Goal: Transaction & Acquisition: Subscribe to service/newsletter

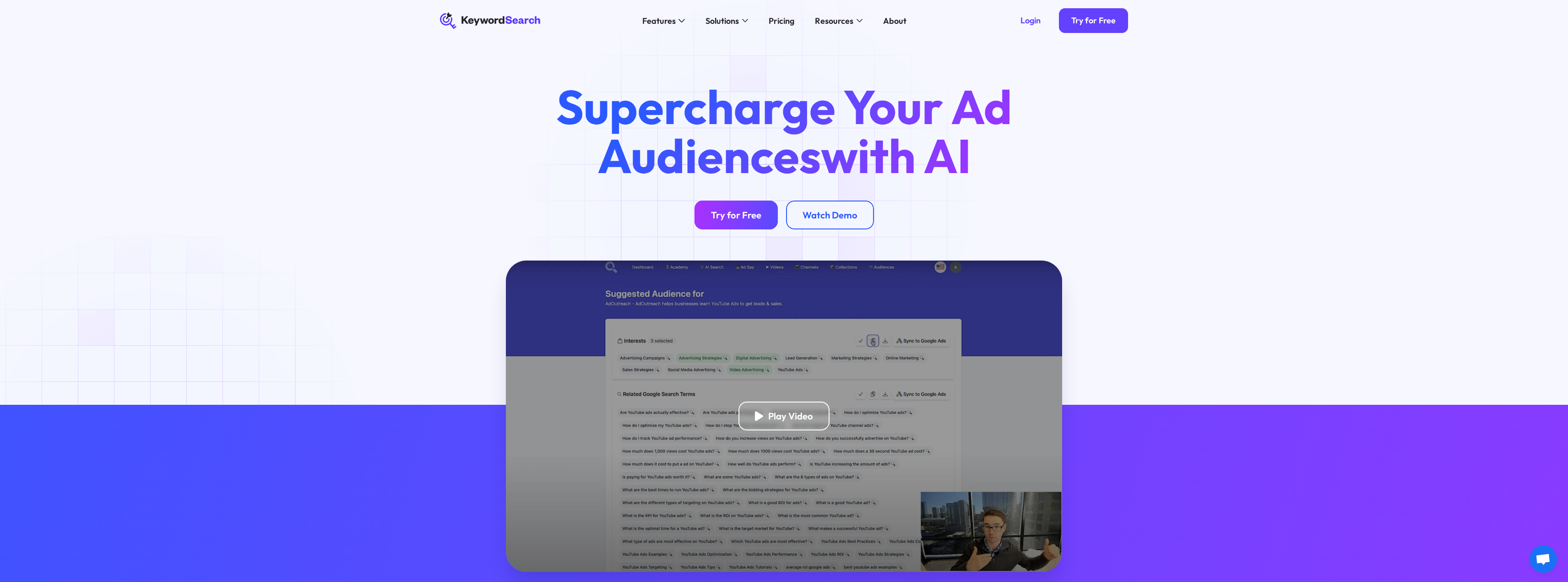
click at [731, 215] on div "Try for Free" at bounding box center [736, 215] width 50 height 12
click at [845, 213] on div "Watch Demo" at bounding box center [830, 215] width 55 height 12
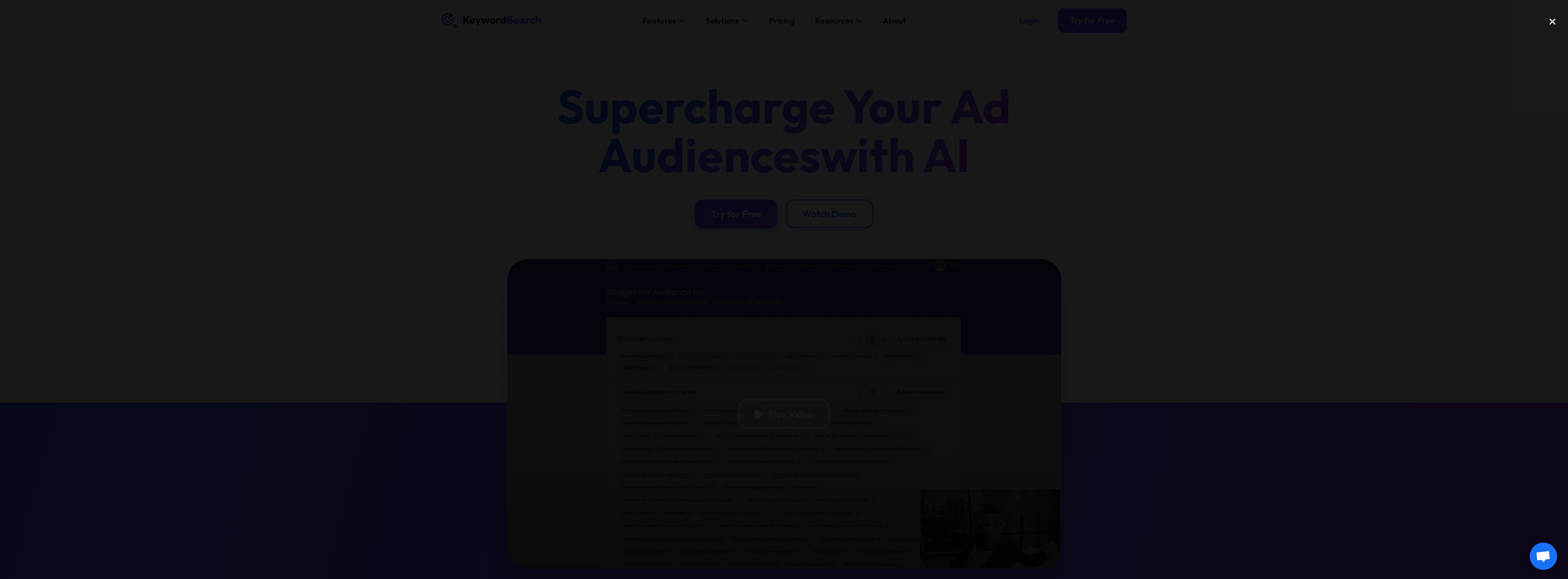
click at [1150, 200] on div at bounding box center [784, 290] width 1568 height 556
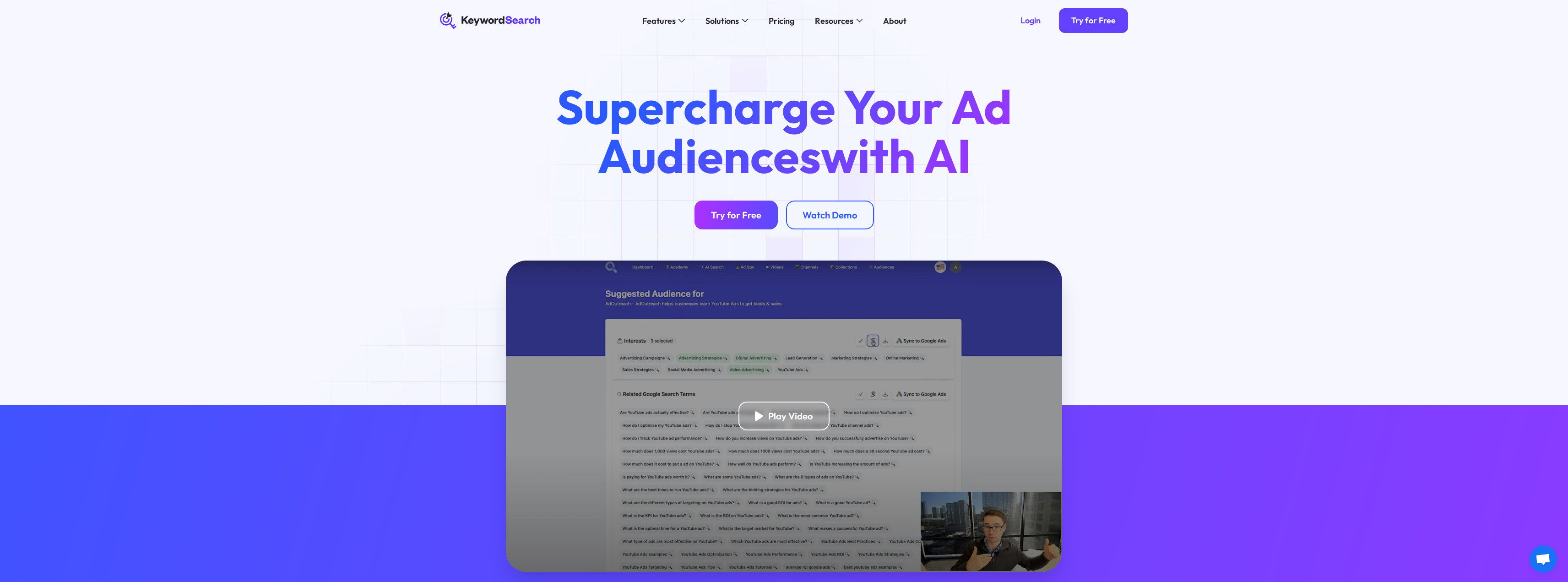
click at [768, 212] on link "Try for Free" at bounding box center [736, 215] width 83 height 29
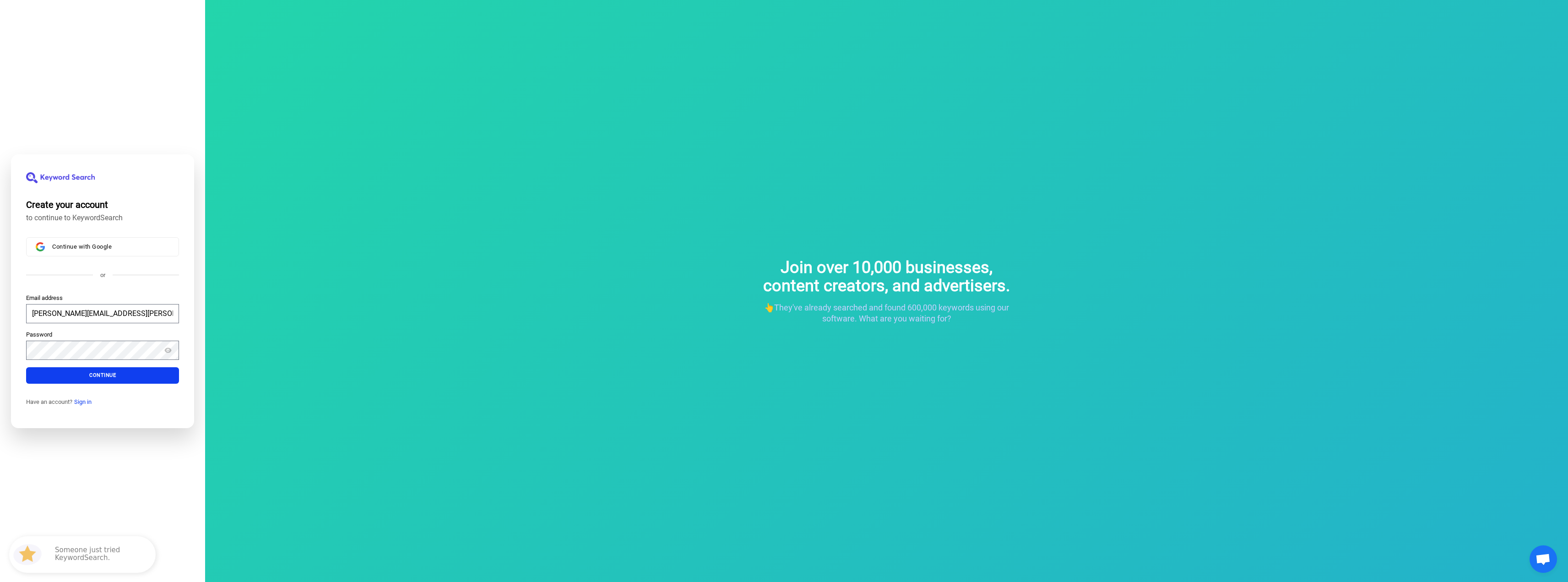
drag, startPoint x: 163, startPoint y: 312, endPoint x: 93, endPoint y: 312, distance: 70.0
click at [93, 312] on input "[PERSON_NAME][EMAIL_ADDRESS][PERSON_NAME][DOMAIN_NAME]" at bounding box center [103, 312] width 153 height 19
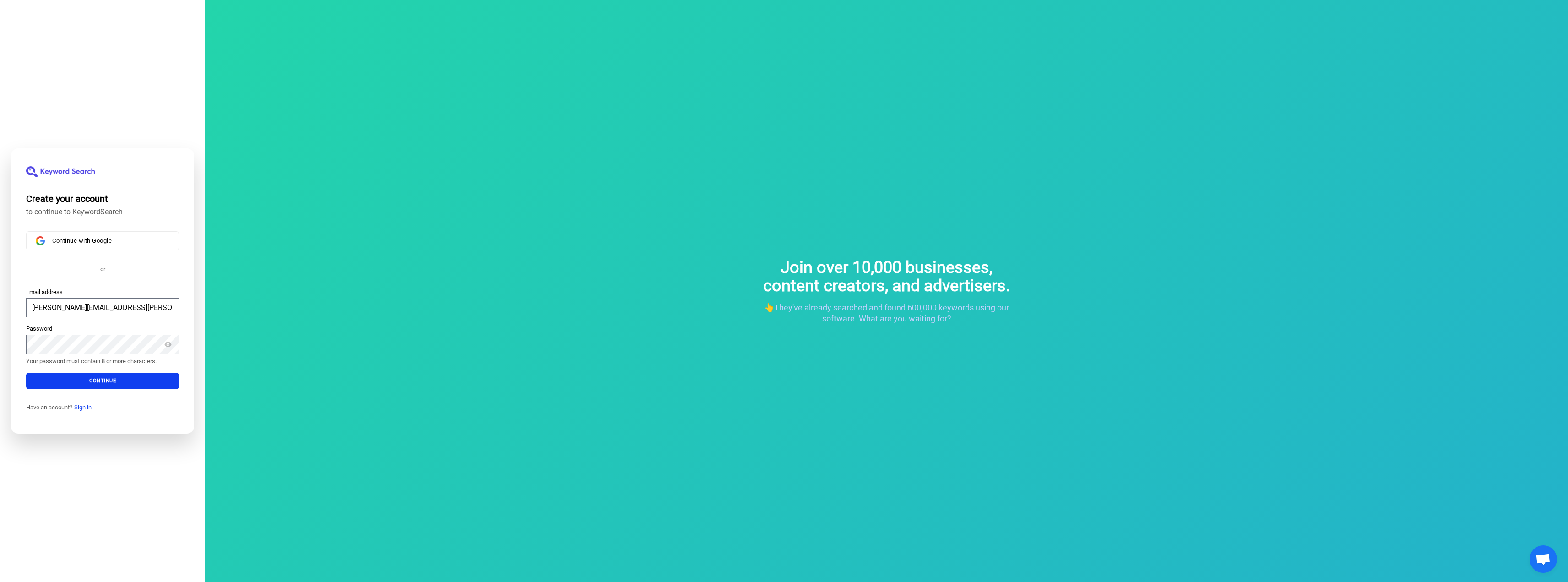
click at [254, 435] on div "Join over 10,000 businesses, content creators, and advertisers. 👆They've alread…" at bounding box center [886, 291] width 1363 height 582
click at [152, 380] on button "Continue" at bounding box center [103, 381] width 153 height 17
type input "[PERSON_NAME][EMAIL_ADDRESS][PERSON_NAME][DOMAIN_NAME]"
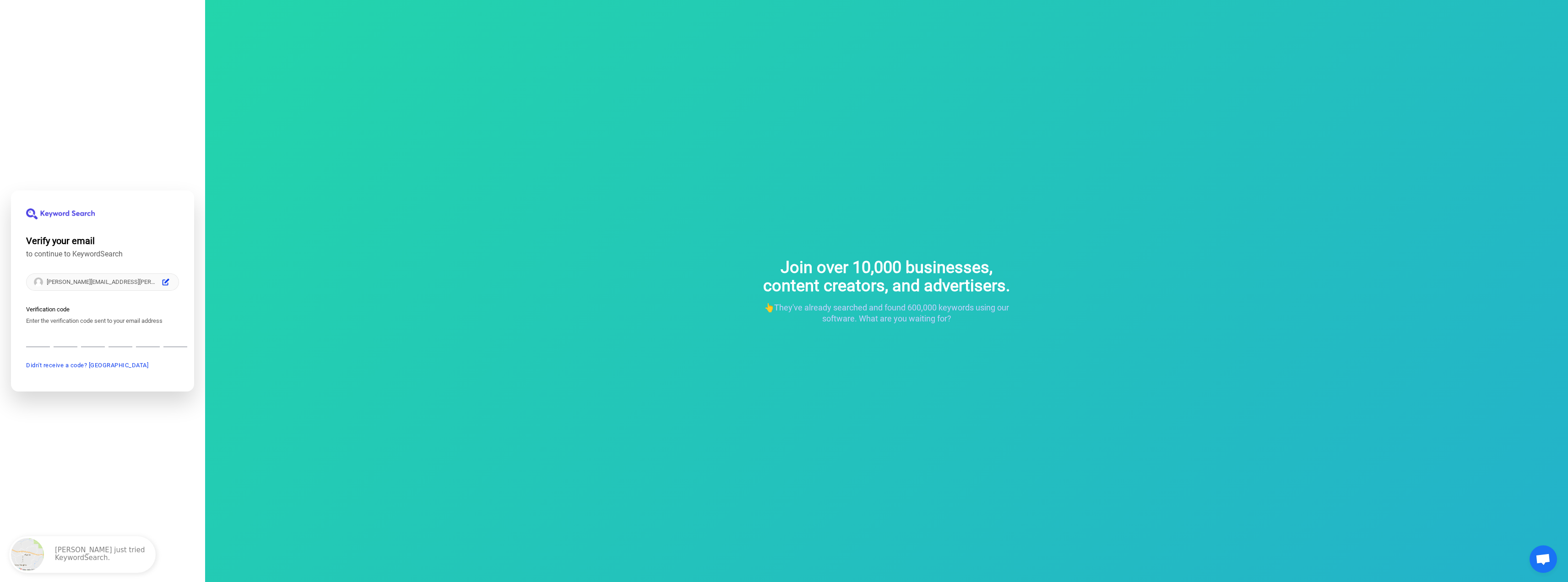
type input "9"
type input "5"
type input "7"
type input "6"
type input "4"
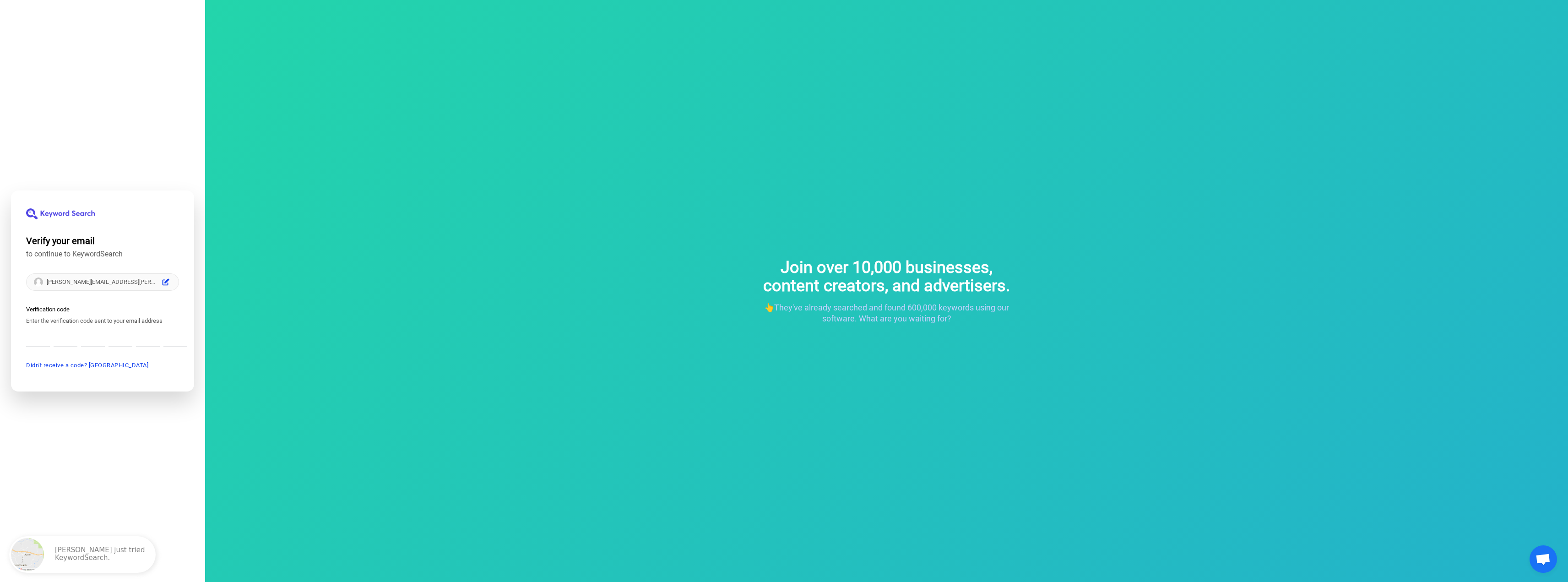
type input "9"
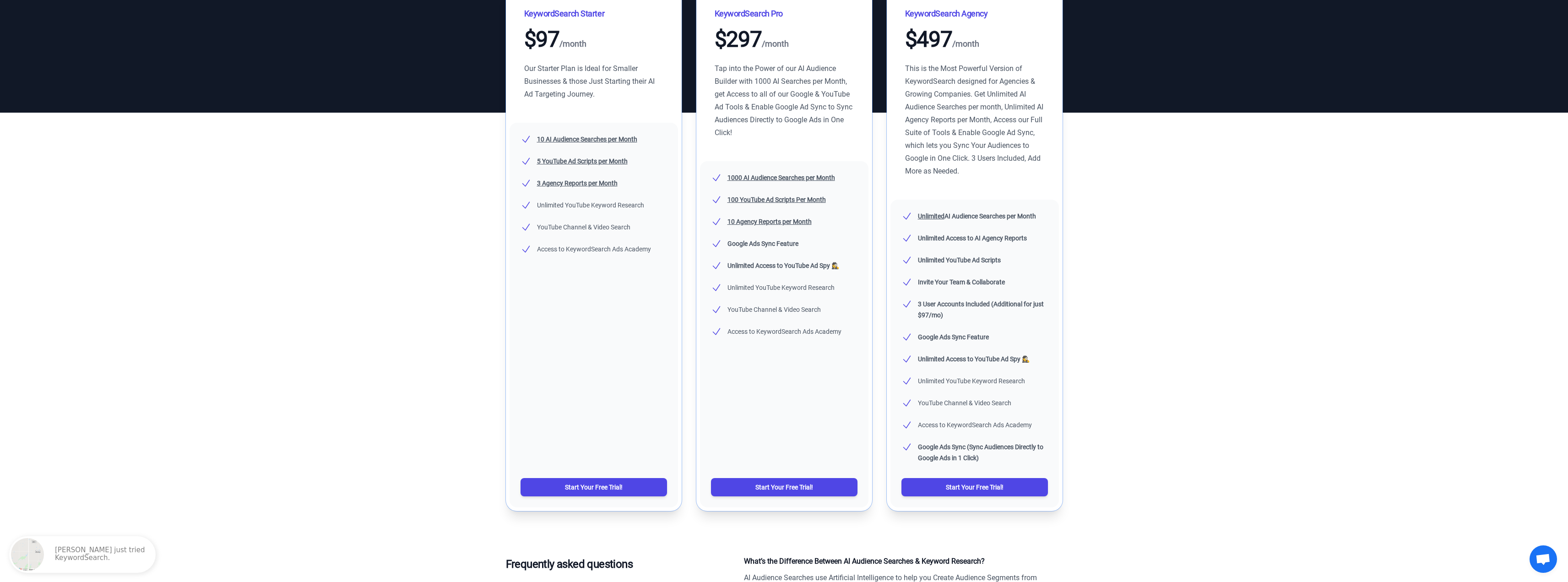
scroll to position [183, 0]
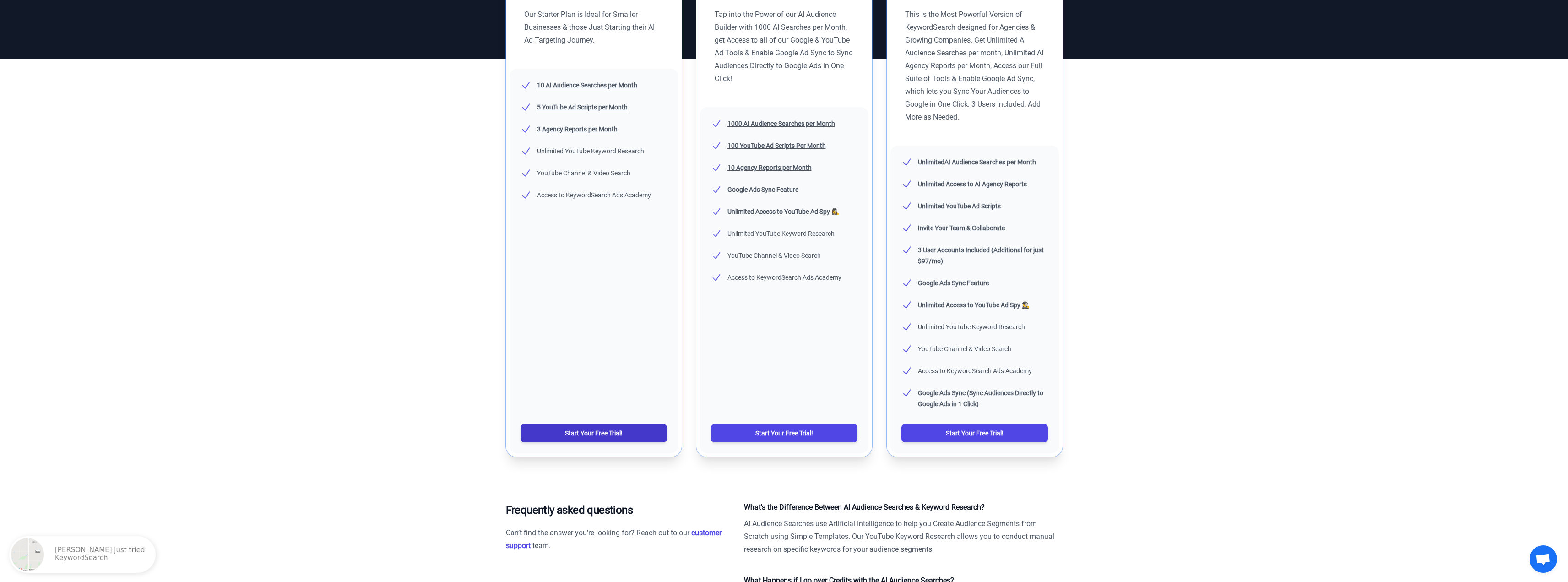
click at [633, 442] on link "Start Your Free Trial!" at bounding box center [594, 433] width 147 height 18
